Goal: Navigation & Orientation: Find specific page/section

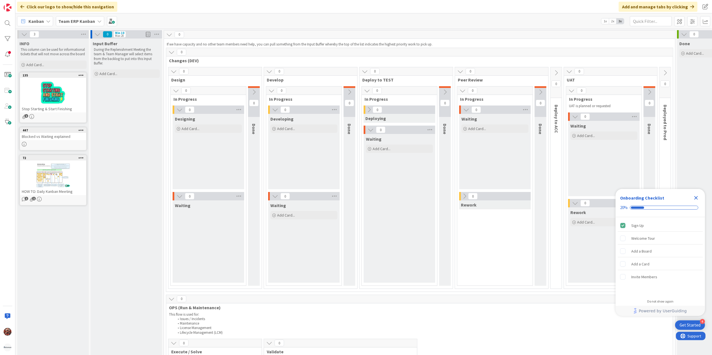
click at [49, 20] on icon at bounding box center [48, 21] width 4 height 4
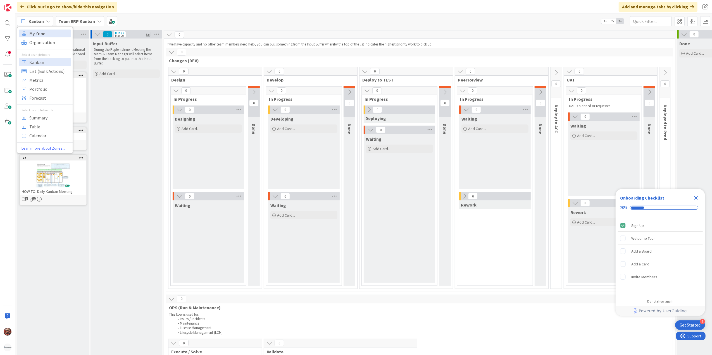
click at [51, 33] on span "My Zone" at bounding box center [49, 33] width 40 height 8
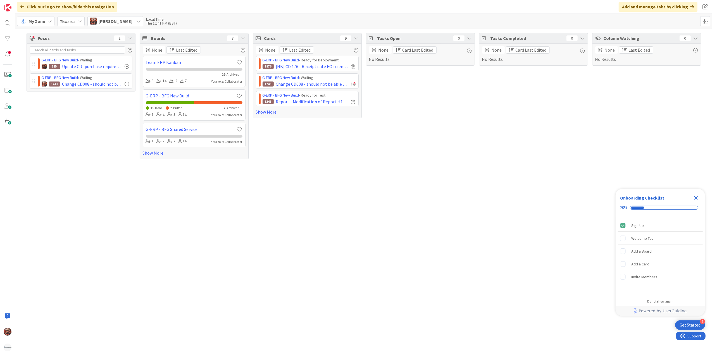
click at [116, 23] on span "Josef Kuman" at bounding box center [116, 21] width 34 height 7
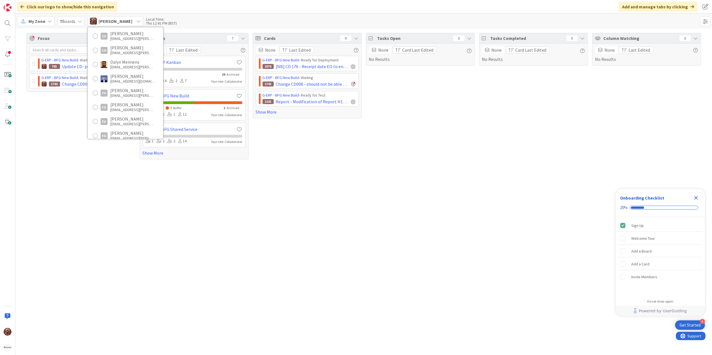
scroll to position [149, 0]
click at [189, 22] on div "My Zone 7 Boards Josef Kuman Unassigned Josef Kuman jkuman@huisman-cz.com Akif …" at bounding box center [363, 20] width 696 height 15
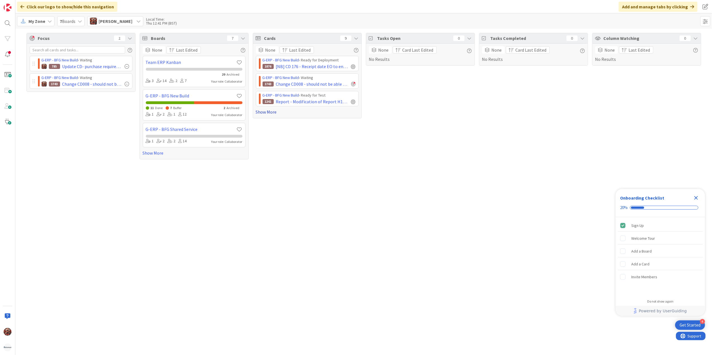
click at [267, 114] on link "Show More" at bounding box center [307, 112] width 103 height 7
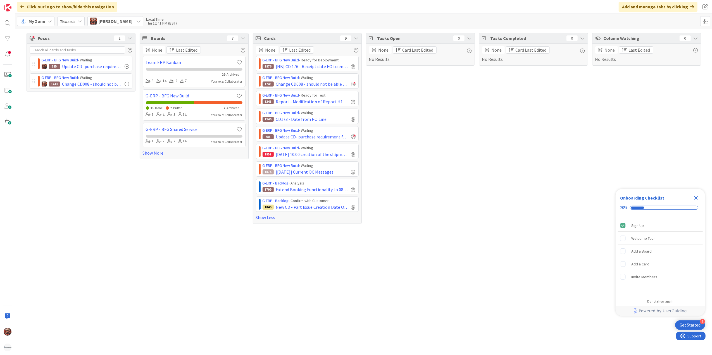
click at [121, 18] on span "Josef Kuman" at bounding box center [116, 21] width 34 height 7
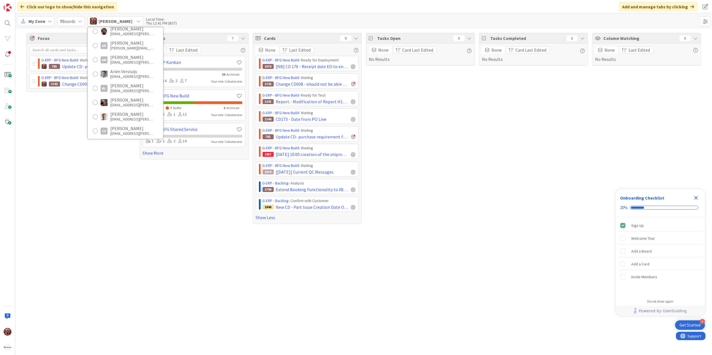
scroll to position [0, 0]
click at [116, 58] on div "Josef Kuman" at bounding box center [132, 59] width 45 height 5
click at [148, 217] on div "Boards 7 None Last Edited Team ERP Kanban 29 Archived 3 14 2 7 Your role: Colla…" at bounding box center [194, 128] width 109 height 191
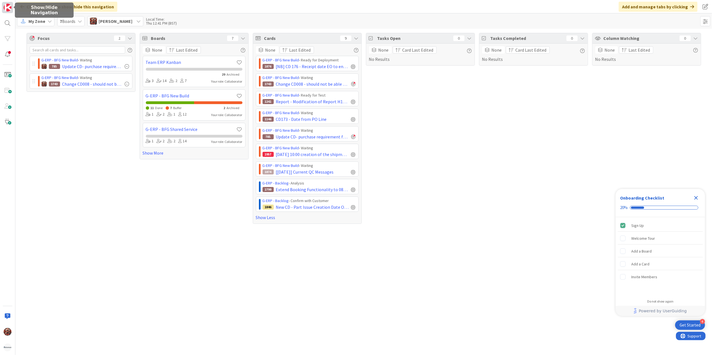
click at [9, 6] on img at bounding box center [8, 8] width 8 height 8
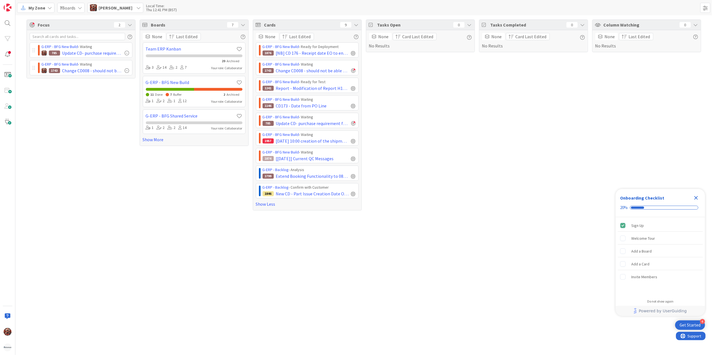
click at [30, 10] on span "My Zone" at bounding box center [36, 7] width 17 height 7
click at [49, 51] on span "Kanban" at bounding box center [49, 48] width 40 height 8
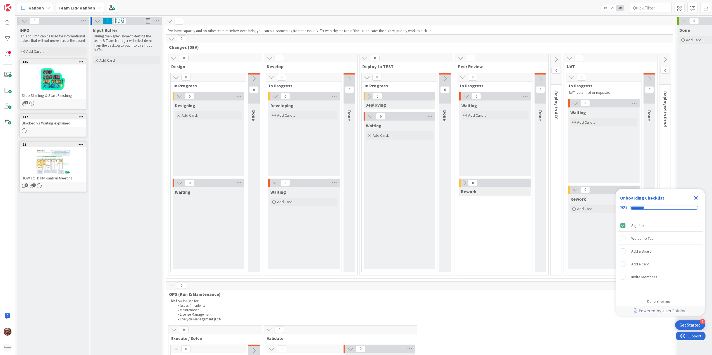
click at [695, 197] on icon "Close Checklist" at bounding box center [696, 198] width 4 height 4
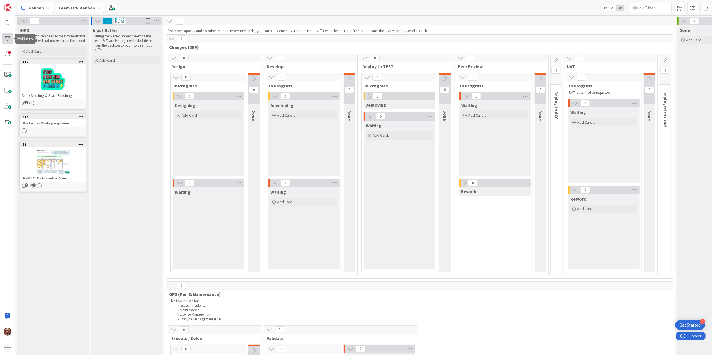
click at [4, 36] on div at bounding box center [7, 38] width 11 height 11
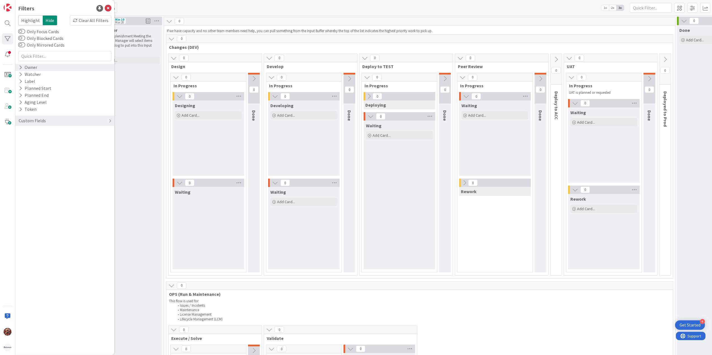
click at [36, 67] on div "Owner" at bounding box center [28, 67] width 20 height 7
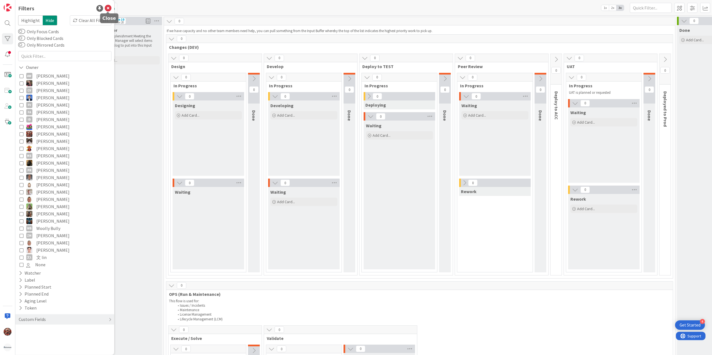
click at [109, 7] on icon at bounding box center [108, 8] width 7 height 7
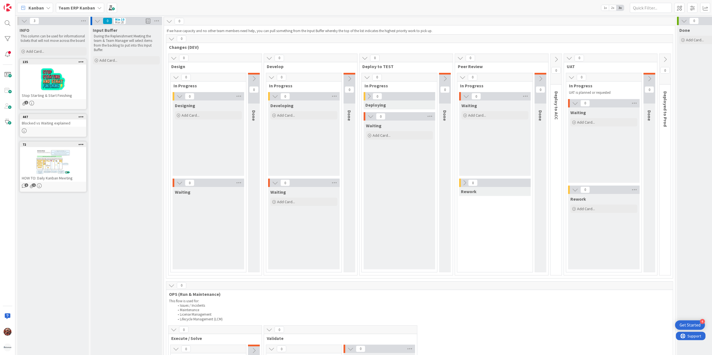
click at [41, 7] on span "Kanban" at bounding box center [35, 7] width 15 height 7
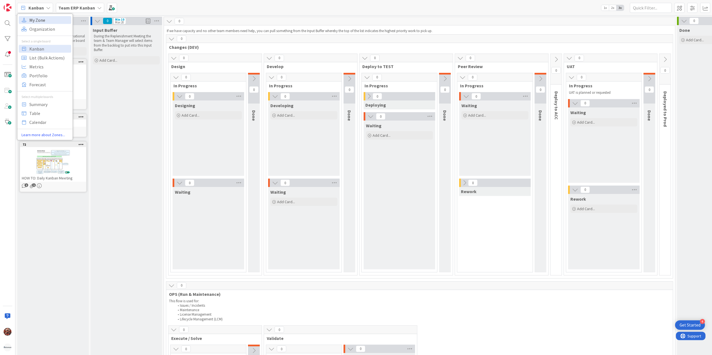
click at [46, 23] on span "My Zone" at bounding box center [49, 20] width 40 height 8
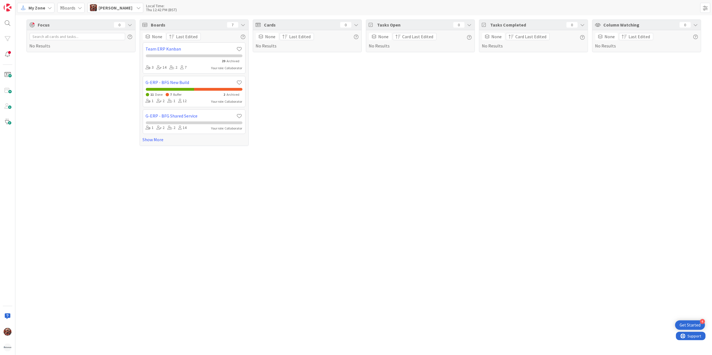
click at [40, 9] on span "My Zone" at bounding box center [36, 7] width 17 height 7
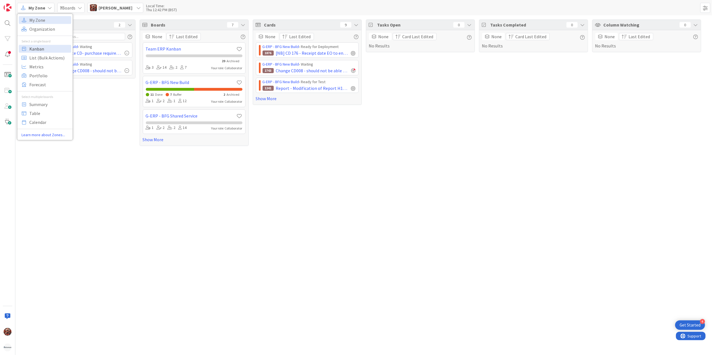
click at [38, 48] on span "Kanban" at bounding box center [49, 48] width 40 height 8
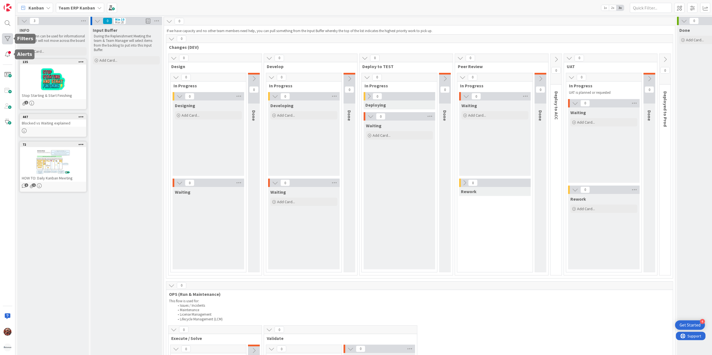
click at [8, 36] on div at bounding box center [7, 38] width 11 height 11
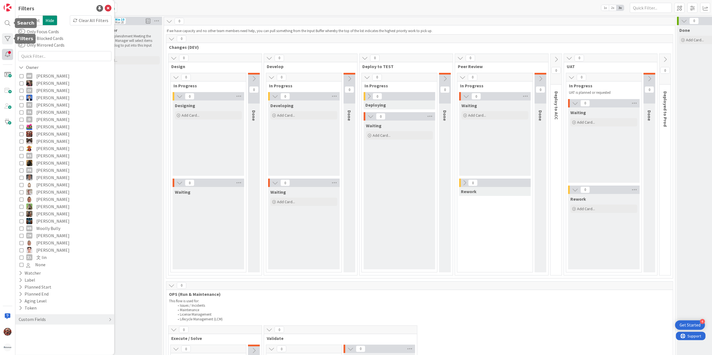
click at [8, 57] on div at bounding box center [7, 54] width 11 height 11
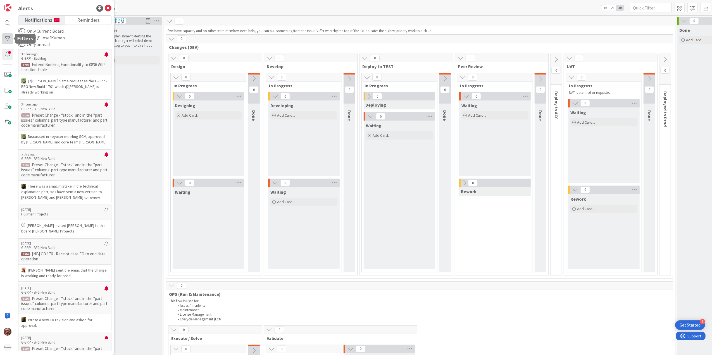
click at [4, 37] on div at bounding box center [7, 38] width 11 height 11
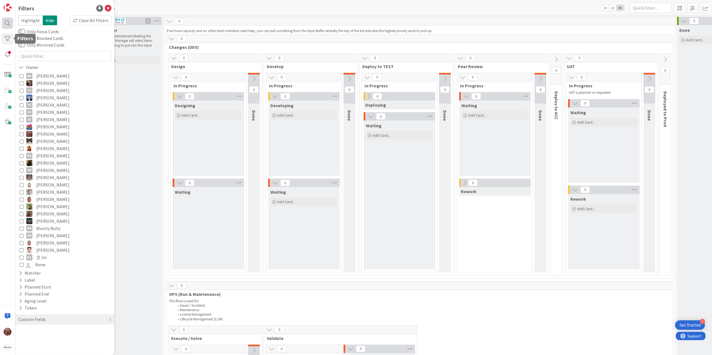
click at [6, 26] on div at bounding box center [7, 23] width 11 height 11
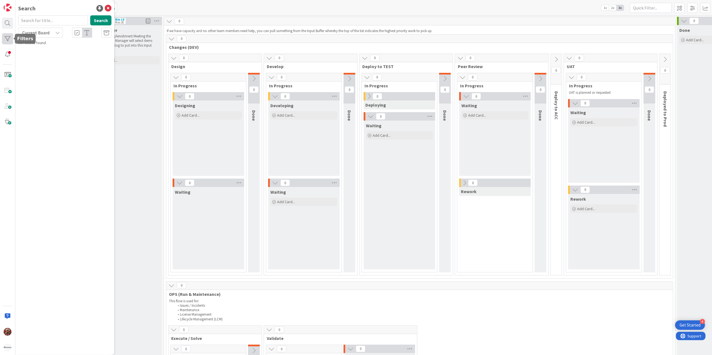
click at [6, 36] on div at bounding box center [7, 38] width 11 height 11
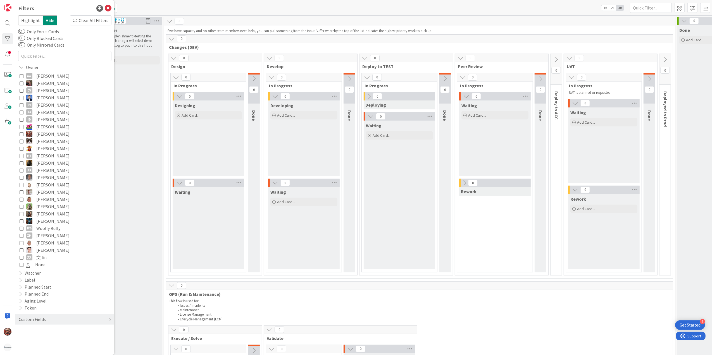
click at [50, 321] on div "Custom Fields" at bounding box center [64, 319] width 99 height 10
click at [134, 34] on p "During the Replenishment Meeting the team & Team Manager will select items from…" at bounding box center [126, 43] width 65 height 18
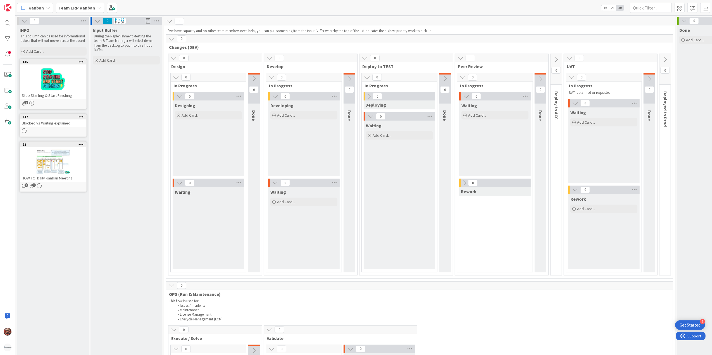
click at [77, 9] on b "Team ERP Kanban" at bounding box center [76, 8] width 37 height 6
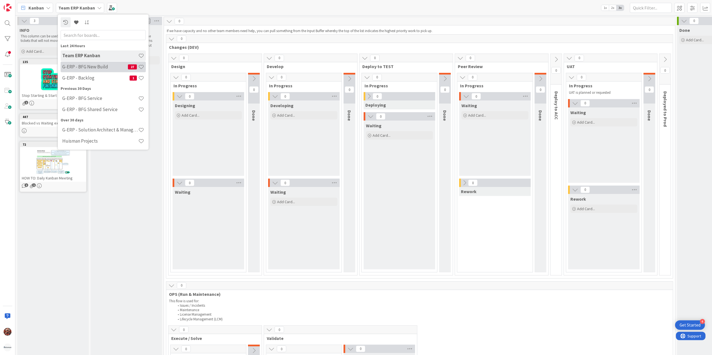
click at [107, 66] on h4 "G-ERP - BFG New Build" at bounding box center [95, 67] width 66 height 6
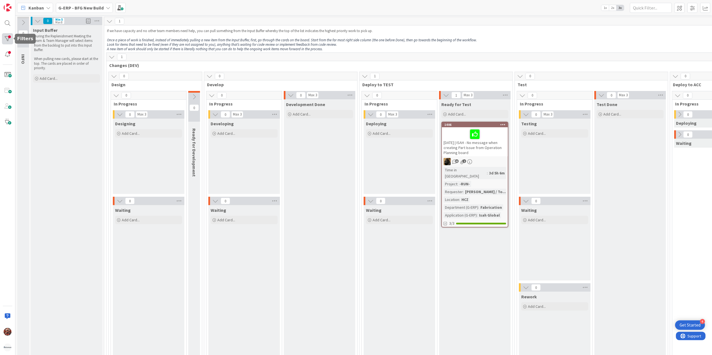
click at [5, 39] on div at bounding box center [7, 38] width 11 height 11
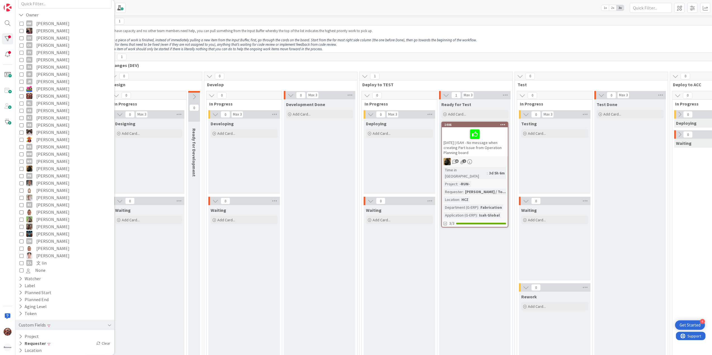
scroll to position [70, 0]
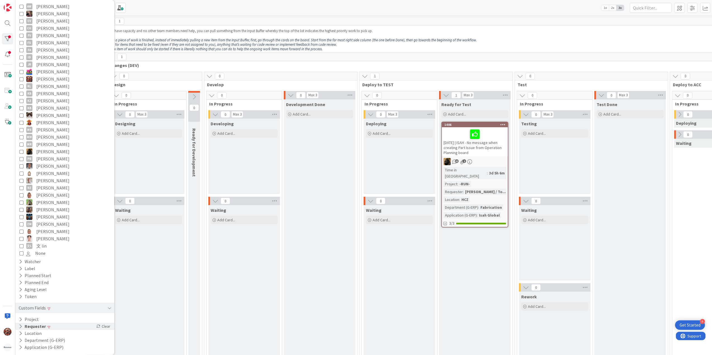
click at [39, 325] on button "Requester" at bounding box center [32, 326] width 28 height 7
click at [96, 324] on div "Clear" at bounding box center [103, 326] width 16 height 7
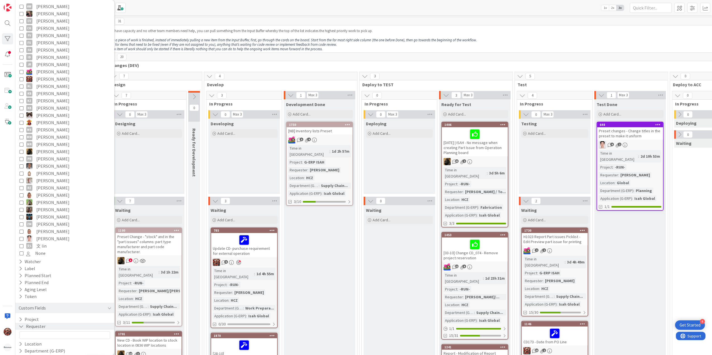
click at [173, 7] on div "Kanban G-ERP - BFG New Build 1x 2x 3x" at bounding box center [363, 7] width 696 height 15
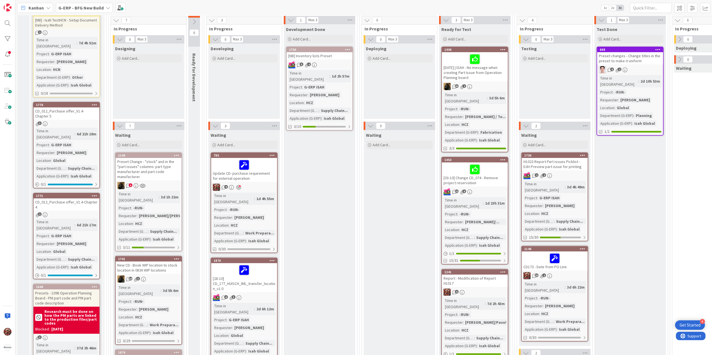
scroll to position [74, 0]
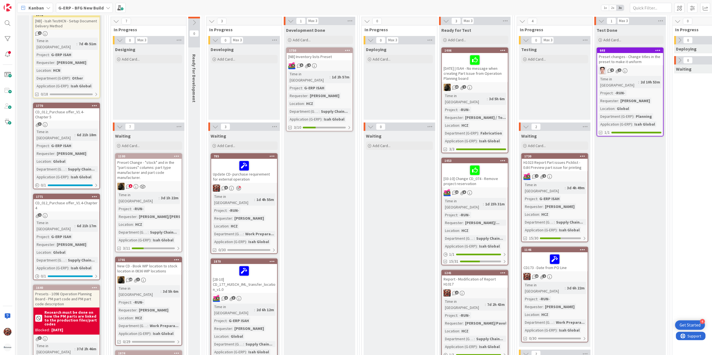
click at [59, 108] on div "CD_012_Purchase offer_V1.4- Chapter 5" at bounding box center [67, 114] width 66 height 12
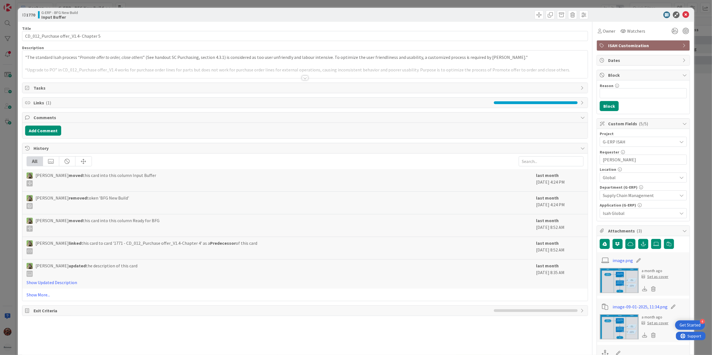
click at [303, 78] on div at bounding box center [305, 78] width 6 height 4
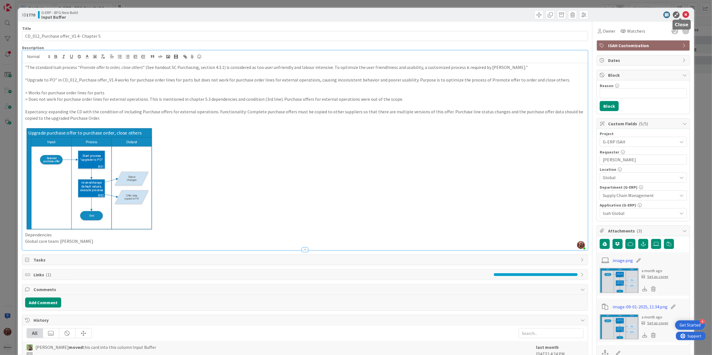
click at [682, 14] on icon at bounding box center [685, 14] width 7 height 7
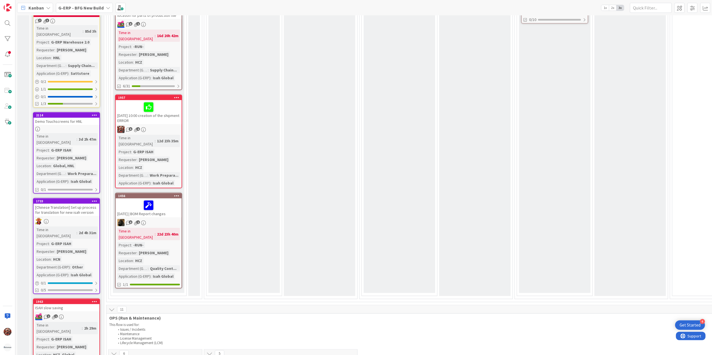
scroll to position [707, 0]
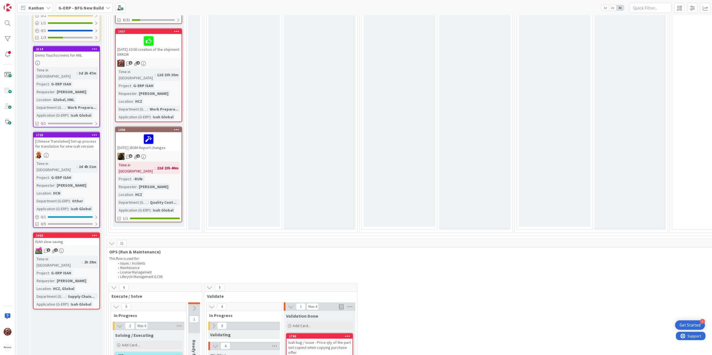
click at [63, 238] on div "ISAH slow saving" at bounding box center [67, 241] width 66 height 7
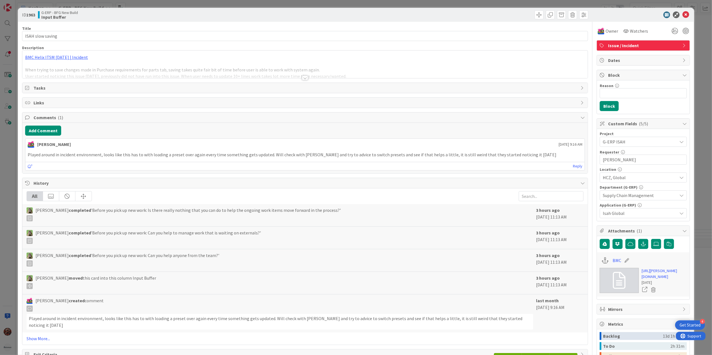
click at [304, 78] on div at bounding box center [305, 78] width 6 height 4
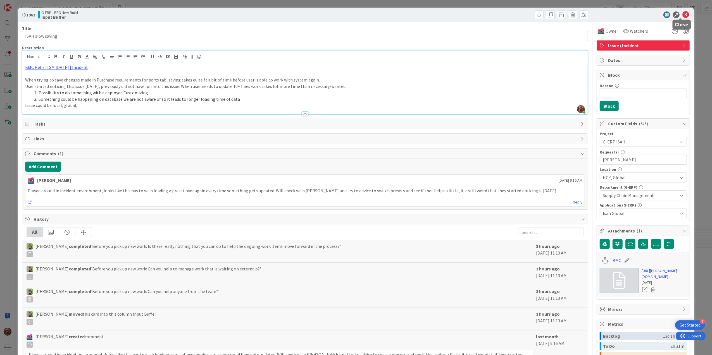
click at [682, 15] on icon at bounding box center [685, 14] width 7 height 7
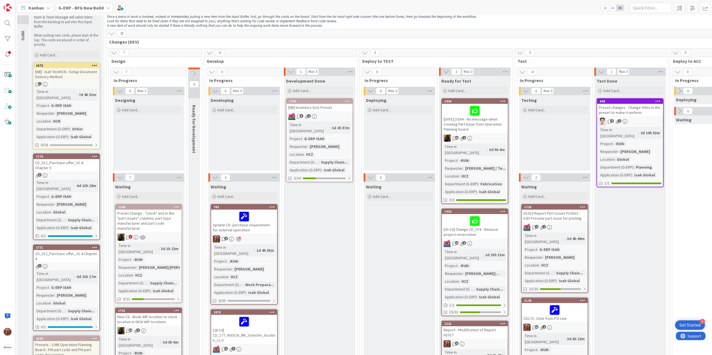
scroll to position [112, 0]
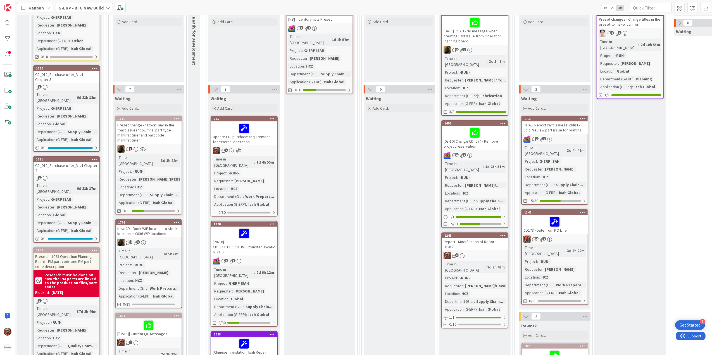
click at [83, 162] on div "CD_012_Purchase offer_V1.4-Chapter 4" at bounding box center [67, 168] width 66 height 12
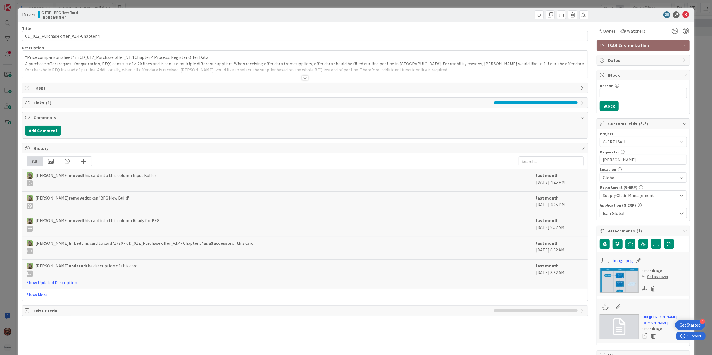
click at [302, 80] on div at bounding box center [305, 78] width 6 height 4
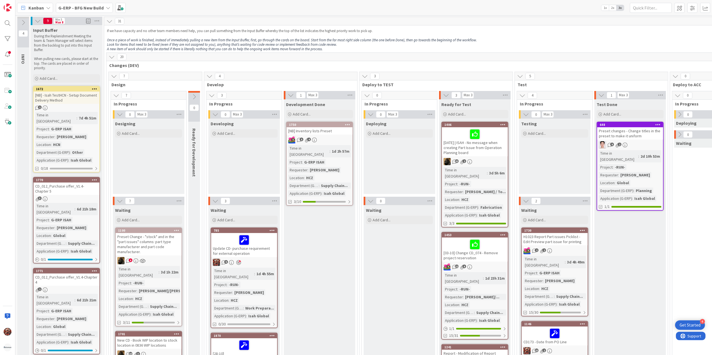
click at [63, 94] on div "[NB] - Isah TestHCN - Setup Document Delivery Method" at bounding box center [67, 98] width 66 height 12
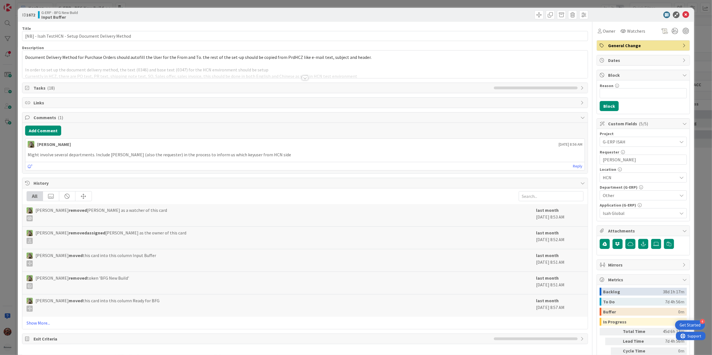
click at [303, 79] on div at bounding box center [305, 78] width 6 height 4
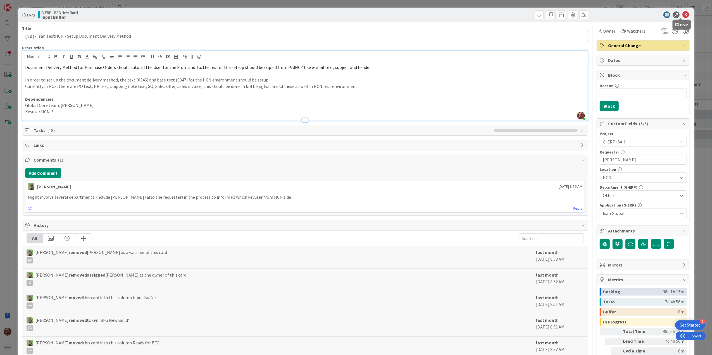
click at [682, 14] on icon at bounding box center [685, 14] width 7 height 7
